Goal: Navigation & Orientation: Find specific page/section

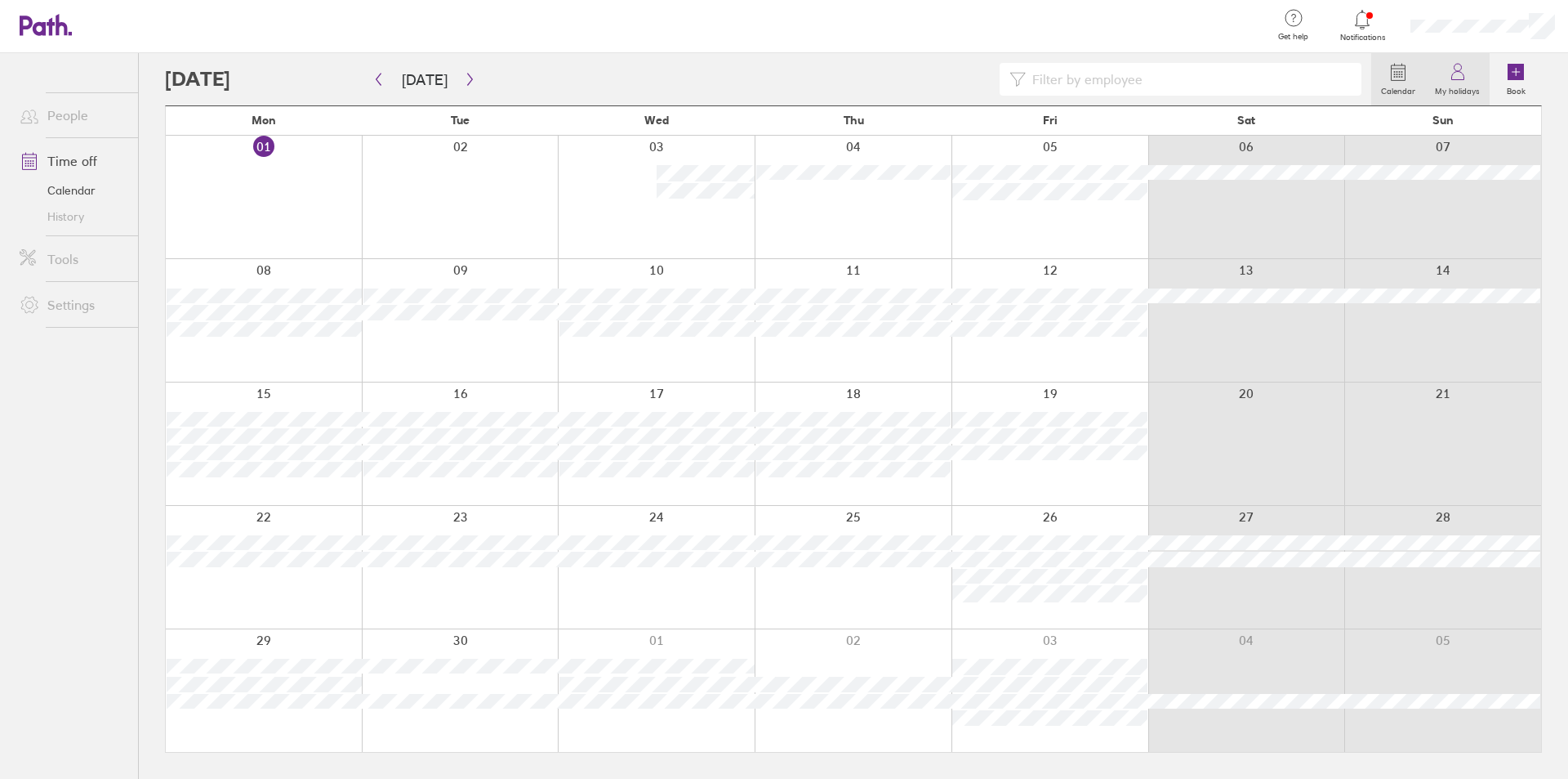
click at [1455, 76] on icon at bounding box center [1458, 71] width 20 height 20
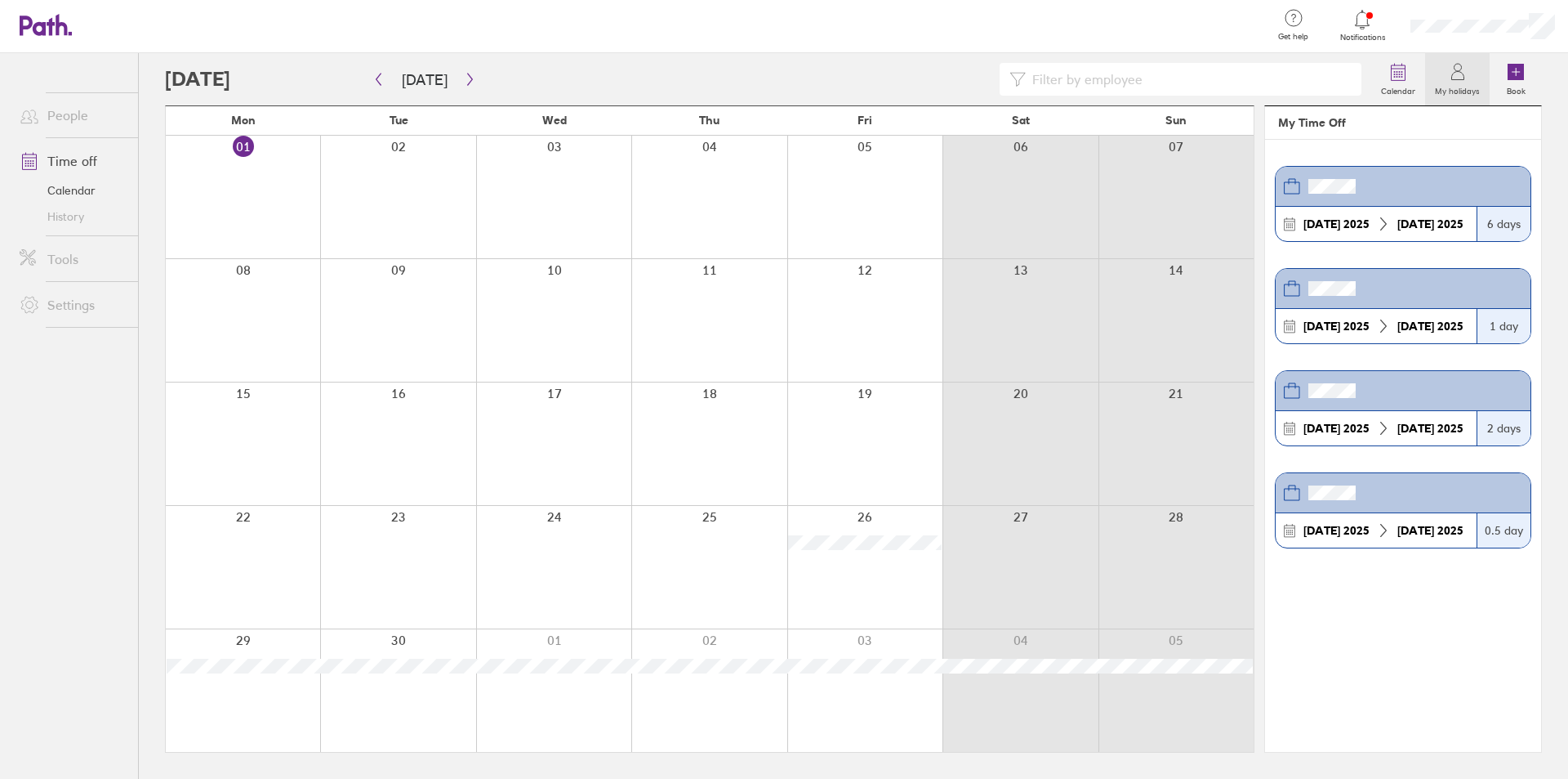
click at [1418, 221] on strong "06 Oct" at bounding box center [1415, 224] width 37 height 15
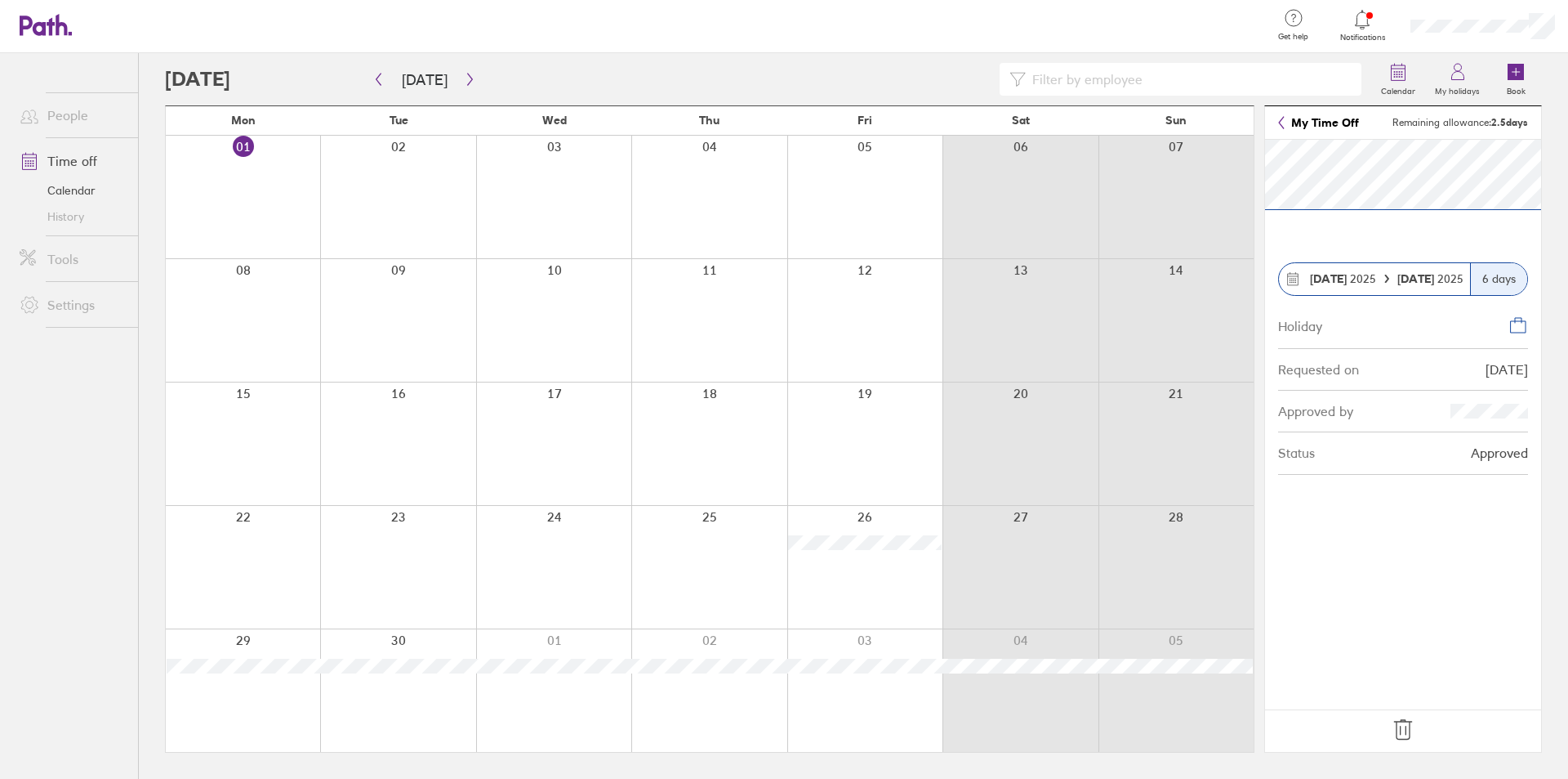
click at [1323, 122] on link "My Time Off" at bounding box center [1319, 123] width 81 height 13
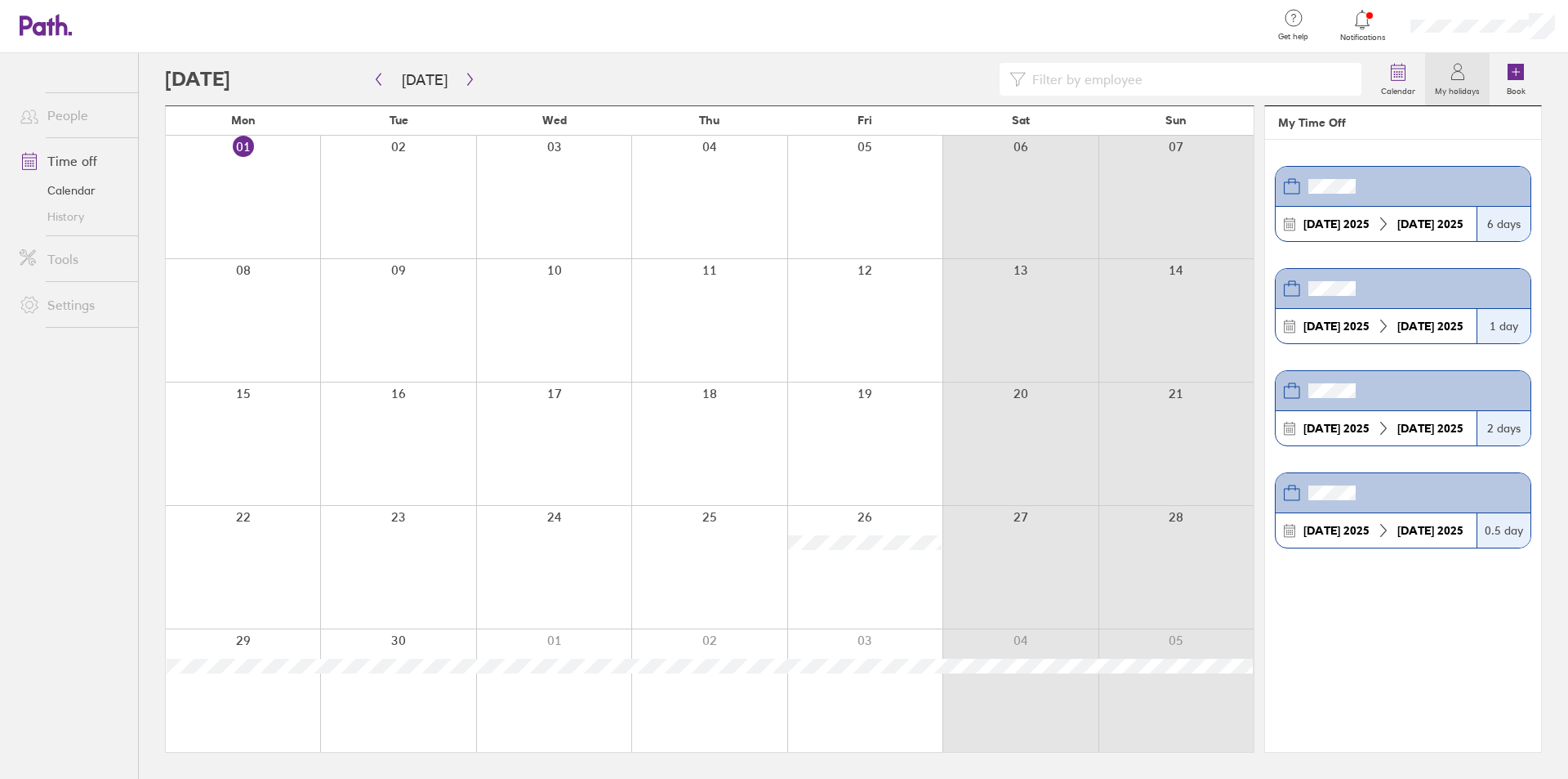
click at [88, 307] on link "Settings" at bounding box center [72, 304] width 131 height 33
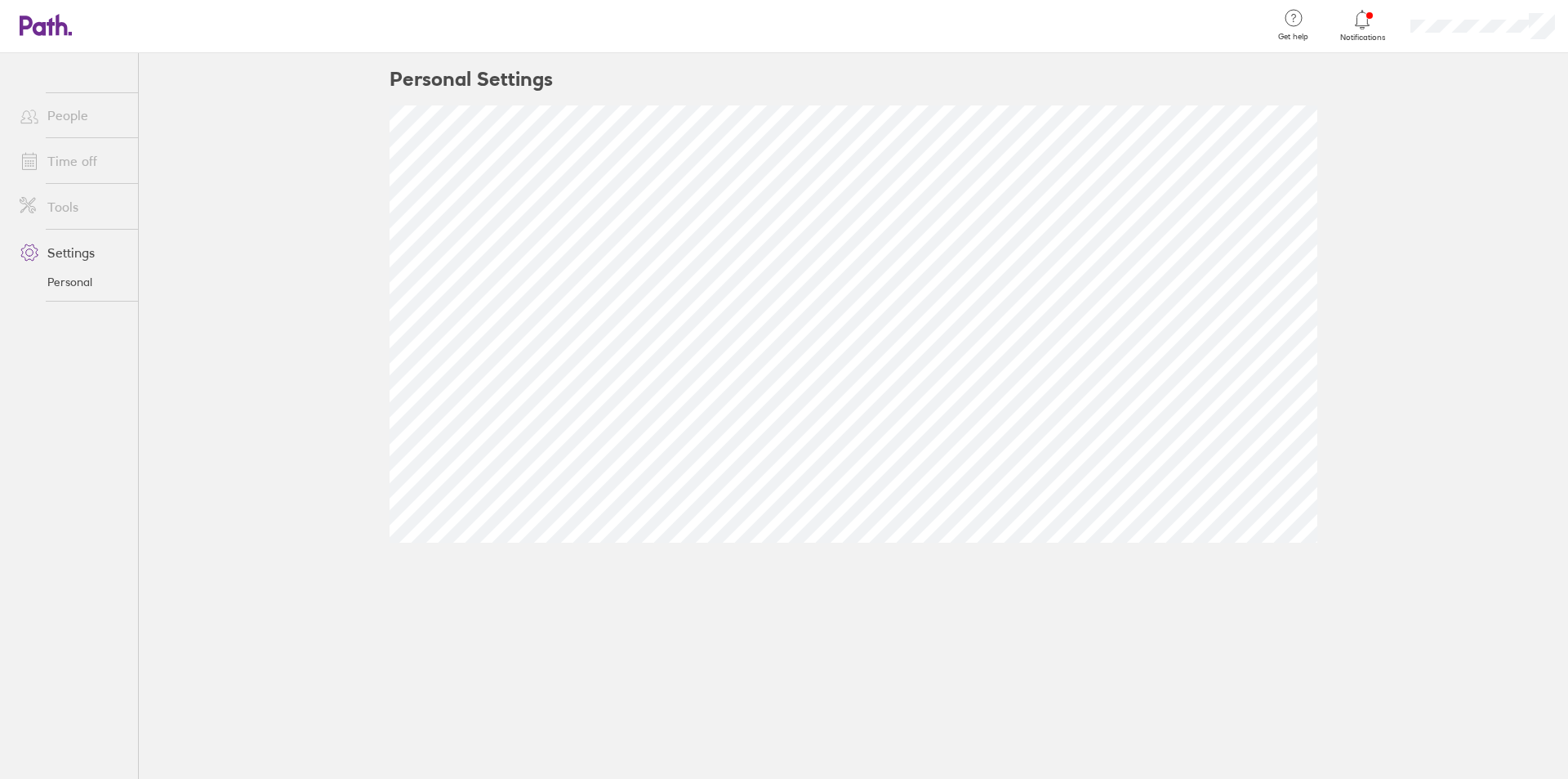
click at [83, 259] on link "Settings" at bounding box center [72, 252] width 131 height 33
click at [93, 216] on link "Tools" at bounding box center [72, 206] width 131 height 33
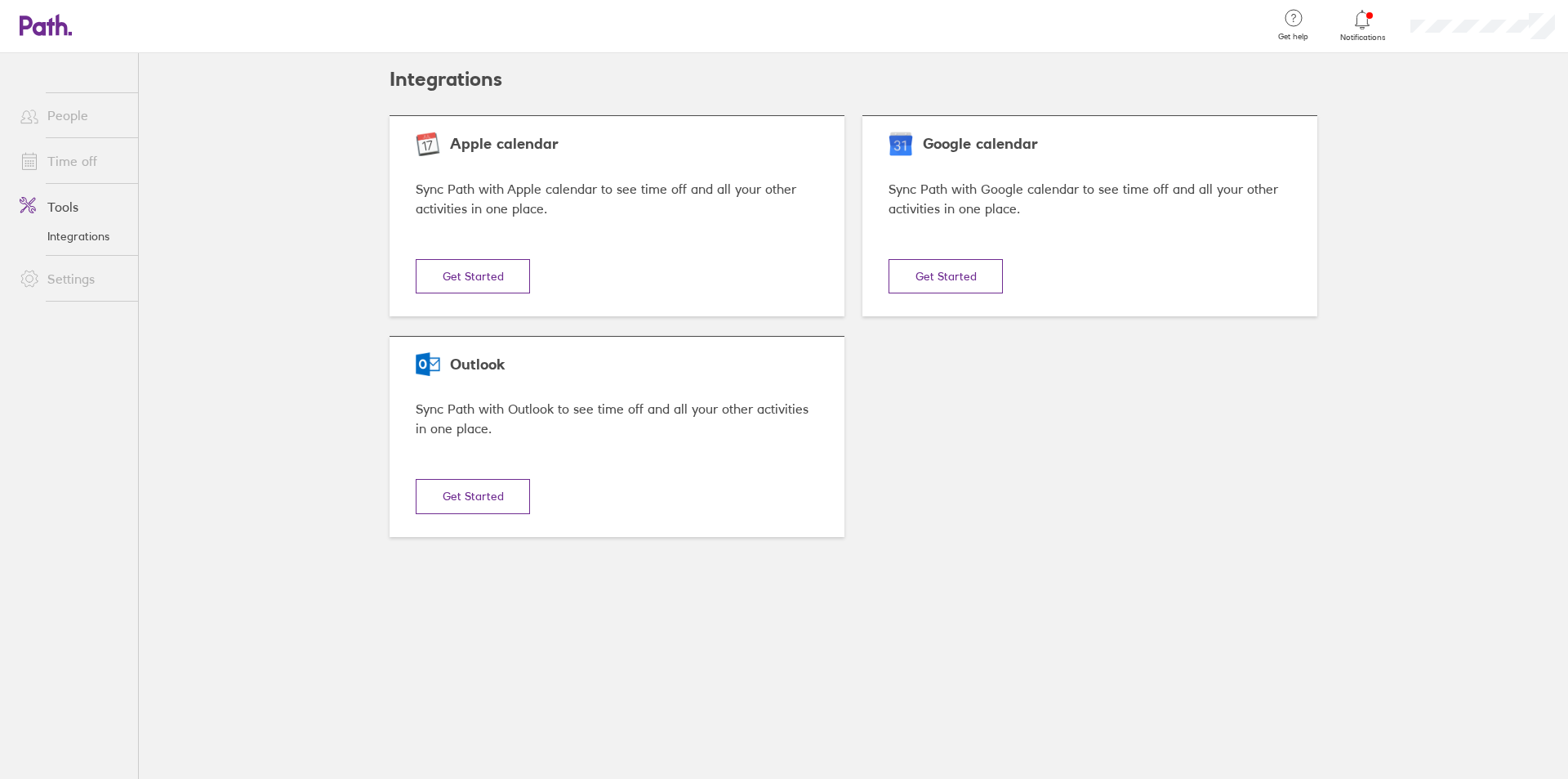
click at [81, 165] on link "Time off" at bounding box center [72, 160] width 131 height 33
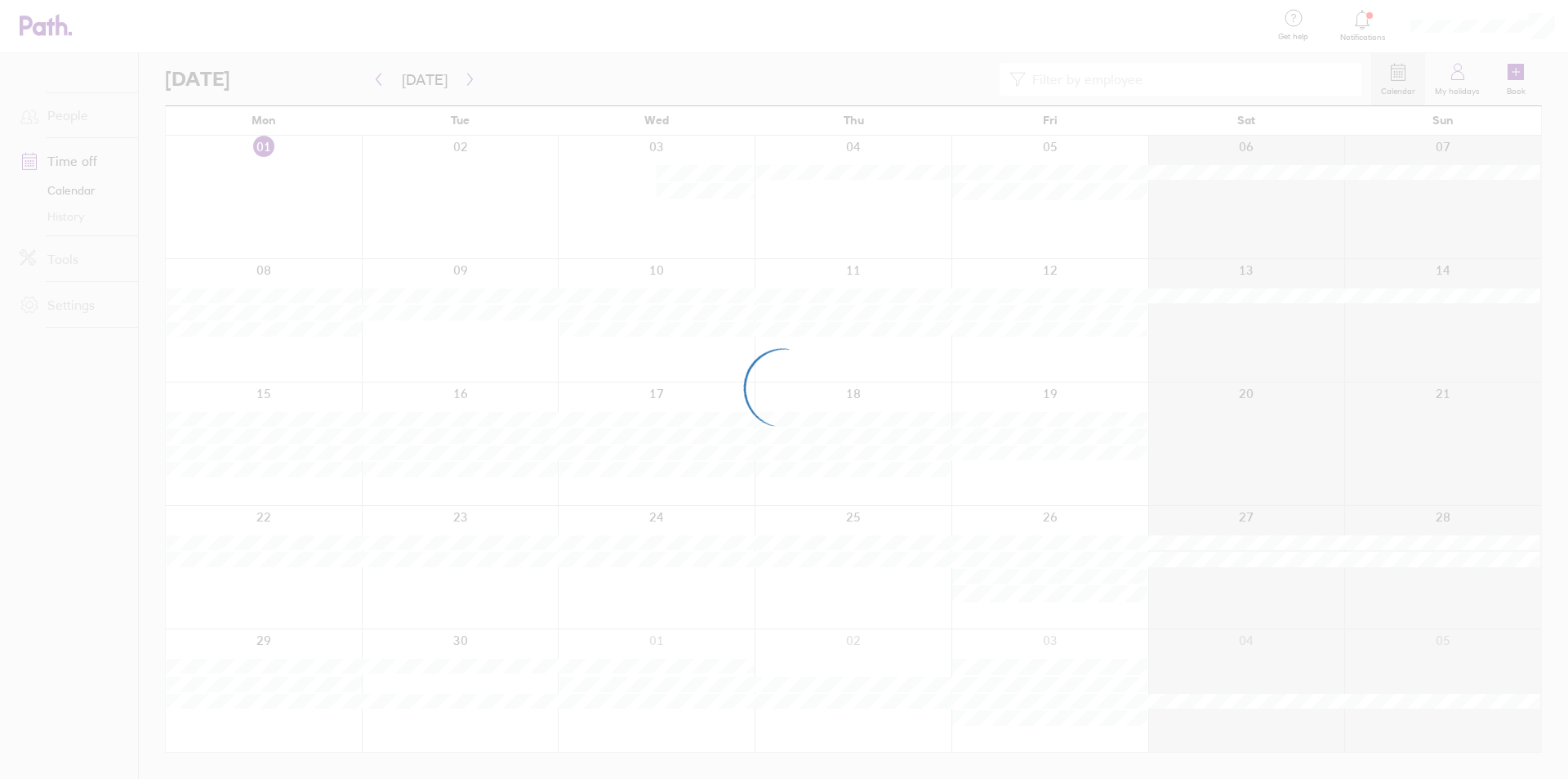
click at [64, 111] on div at bounding box center [784, 390] width 1568 height 779
